Goal: Information Seeking & Learning: Learn about a topic

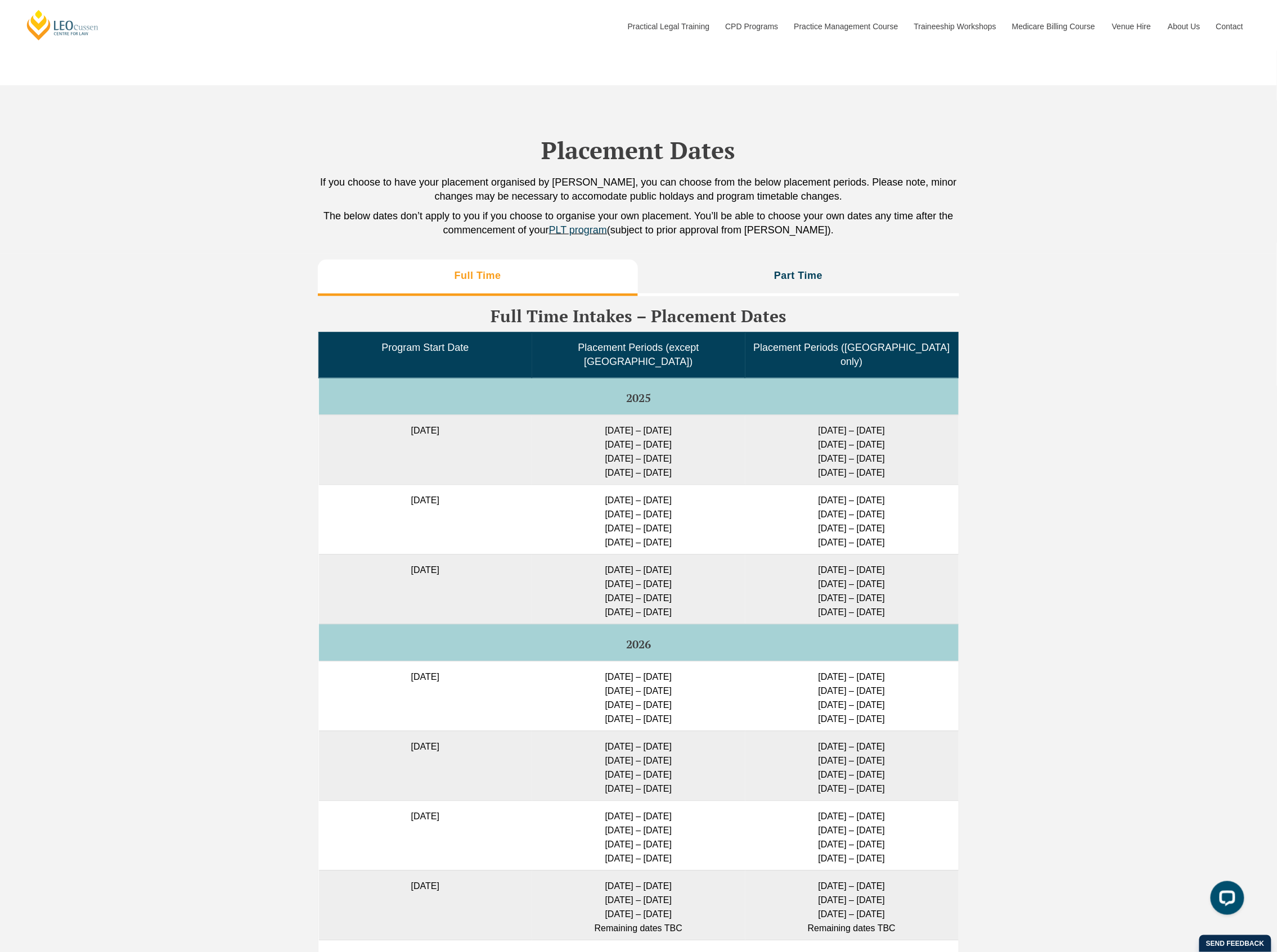
scroll to position [2623, 0]
